Goal: Transaction & Acquisition: Download file/media

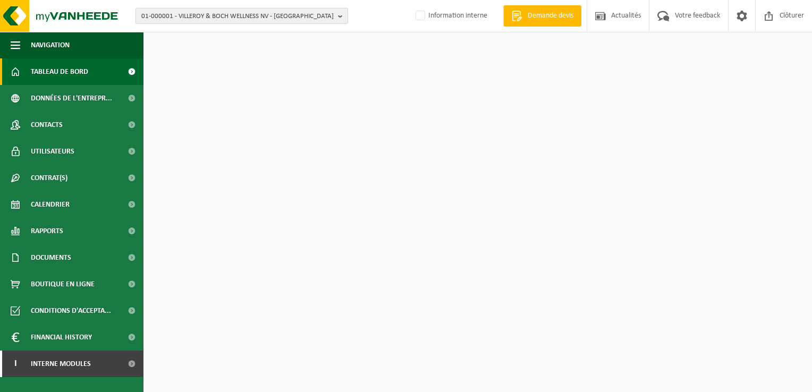
click at [256, 22] on span "01-000001 - VILLEROY & BOCH WELLNESS NV - ROESELARE" at bounding box center [237, 17] width 192 height 16
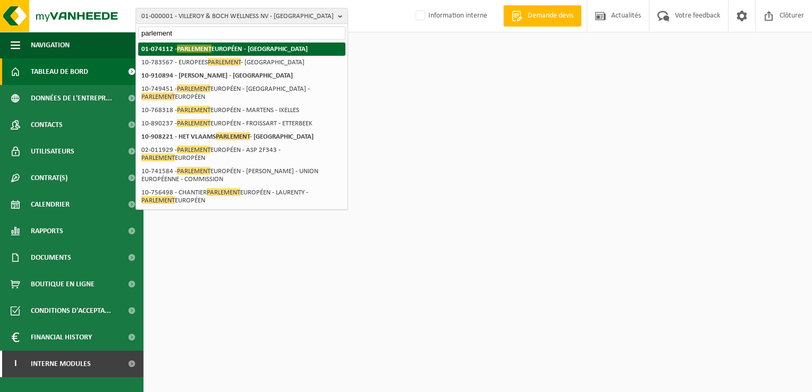
type input "parlement"
click at [217, 48] on strong "01-074112 - PARLEMENT EUROPÉEN - LUXEMBOURG" at bounding box center [224, 49] width 166 height 8
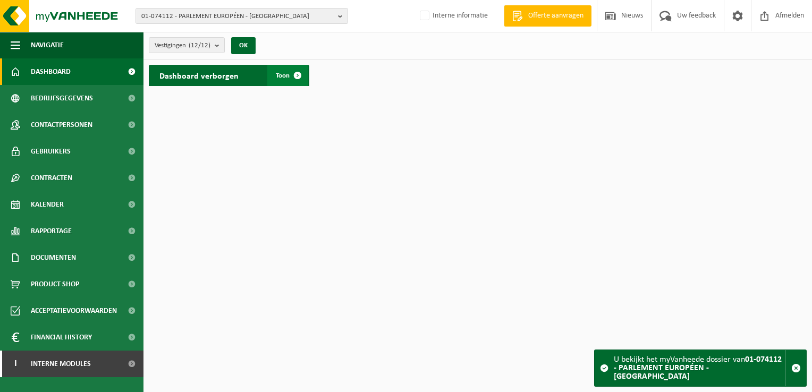
click at [277, 69] on link "Toon" at bounding box center [287, 75] width 41 height 21
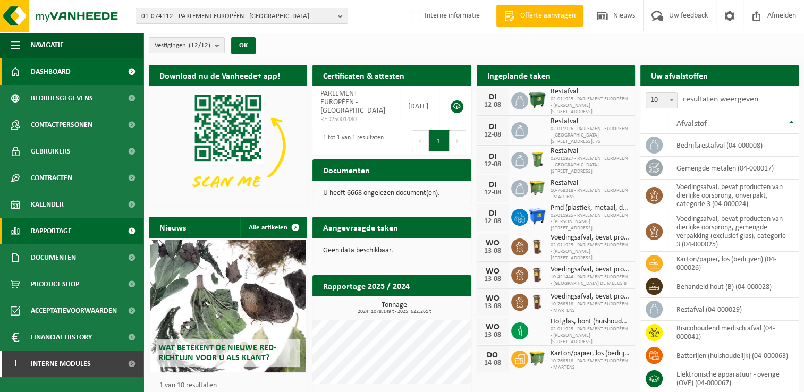
click at [57, 231] on span "Rapportage" at bounding box center [51, 231] width 41 height 27
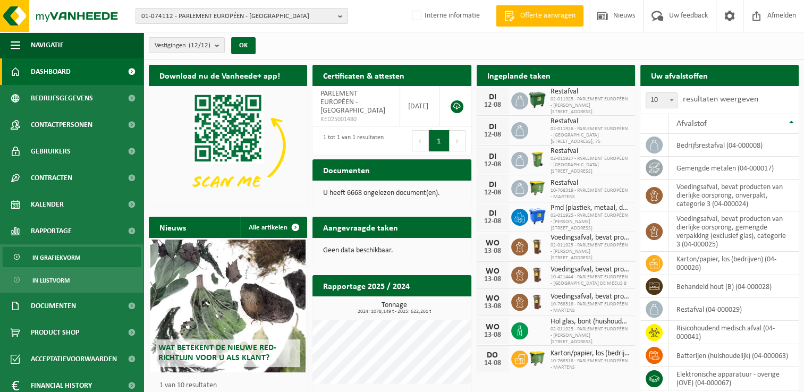
click at [82, 254] on link "In grafiekvorm" at bounding box center [72, 257] width 138 height 20
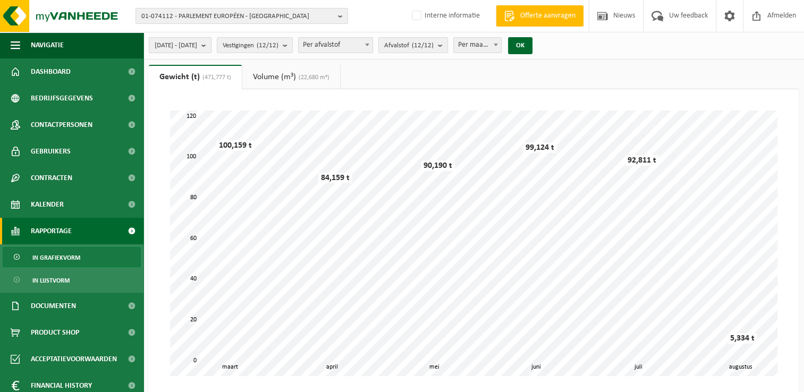
click at [196, 42] on span "2025-03-01 - 2025-08-12" at bounding box center [176, 46] width 43 height 16
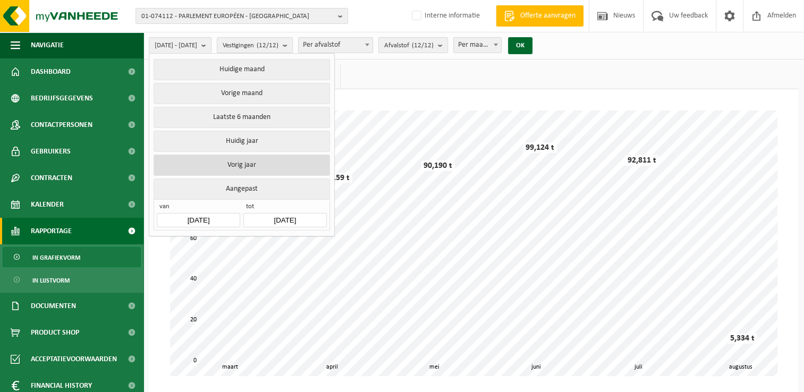
click at [217, 164] on button "Vorig jaar" at bounding box center [242, 165] width 176 height 21
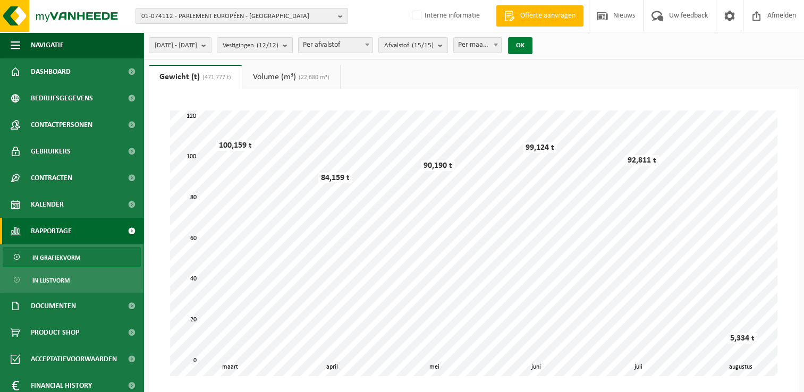
click at [532, 48] on button "OK" at bounding box center [520, 45] width 24 height 17
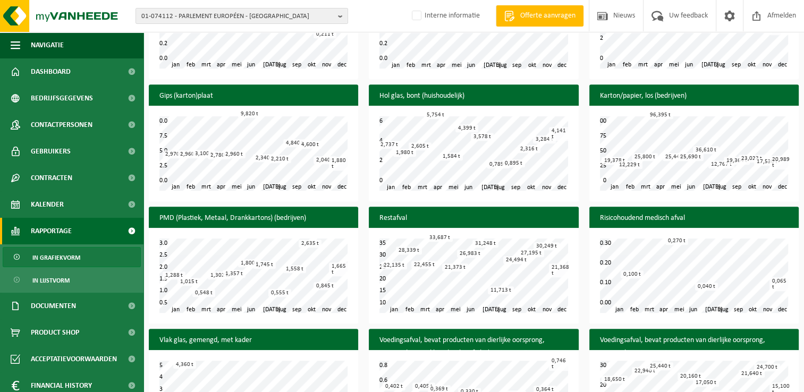
scroll to position [691, 0]
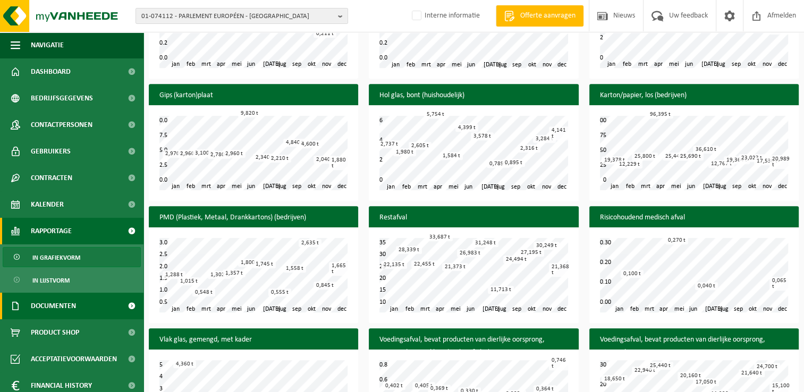
click at [66, 313] on span "Documenten" at bounding box center [53, 306] width 45 height 27
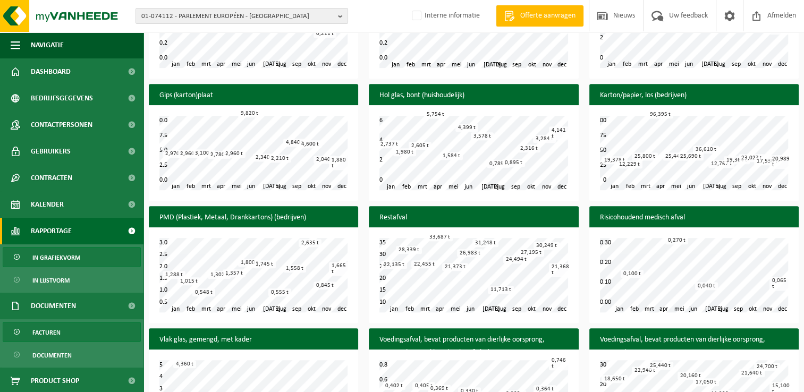
click at [64, 335] on link "Facturen" at bounding box center [72, 332] width 138 height 20
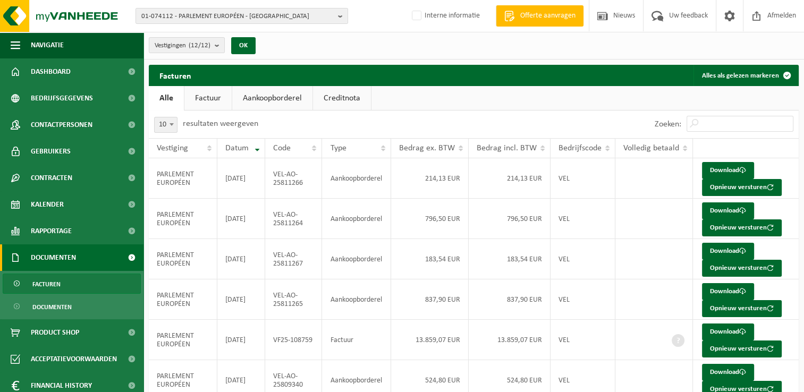
click at [204, 92] on link "Factuur" at bounding box center [207, 98] width 47 height 24
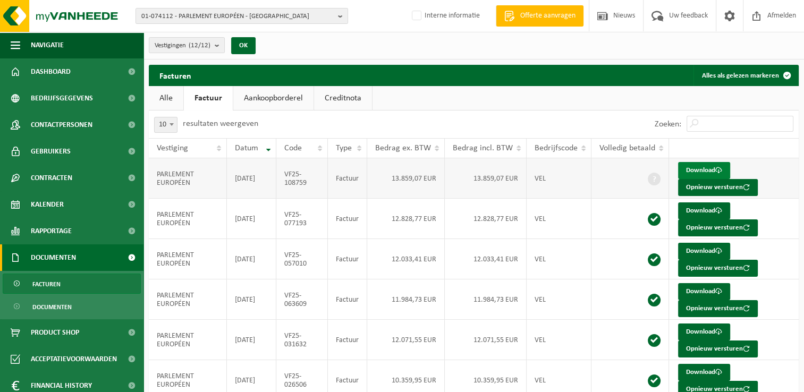
click at [706, 173] on link "Download" at bounding box center [704, 170] width 52 height 17
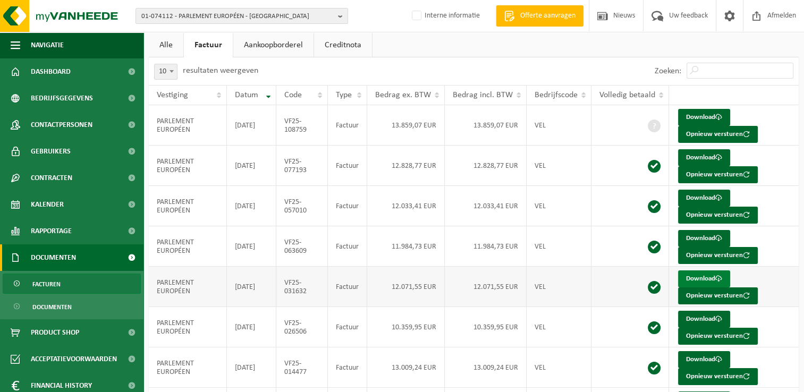
click at [702, 279] on link "Download" at bounding box center [704, 278] width 52 height 17
click at [699, 319] on link "Download" at bounding box center [704, 319] width 52 height 17
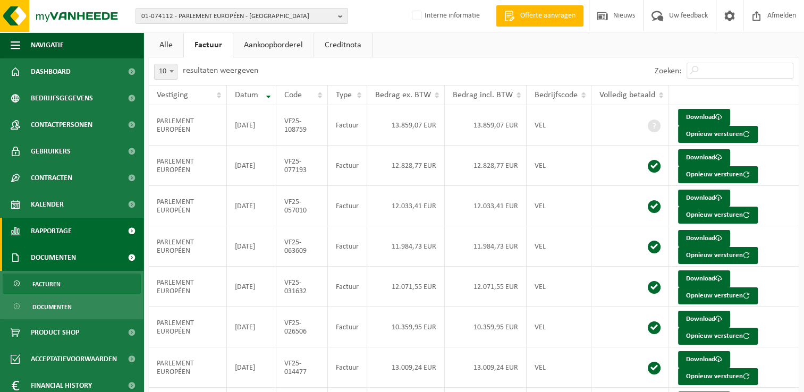
click at [57, 239] on span "Rapportage" at bounding box center [51, 231] width 41 height 27
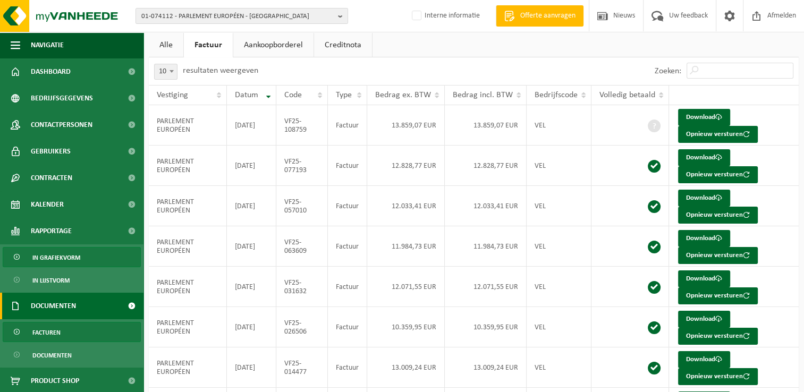
click at [60, 259] on span "In grafiekvorm" at bounding box center [56, 258] width 48 height 20
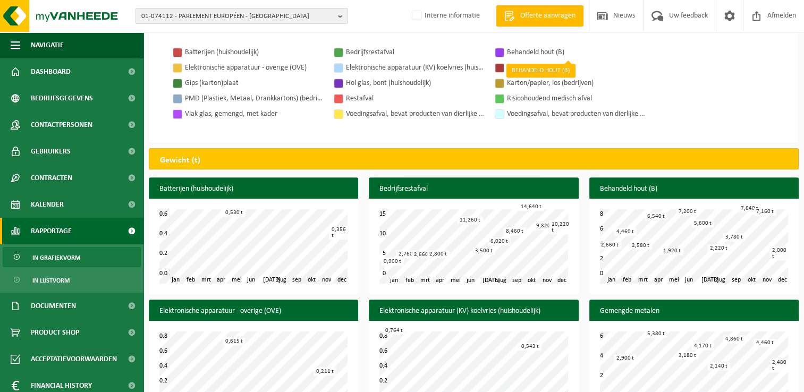
scroll to position [372, 0]
